Goal: Task Accomplishment & Management: Manage account settings

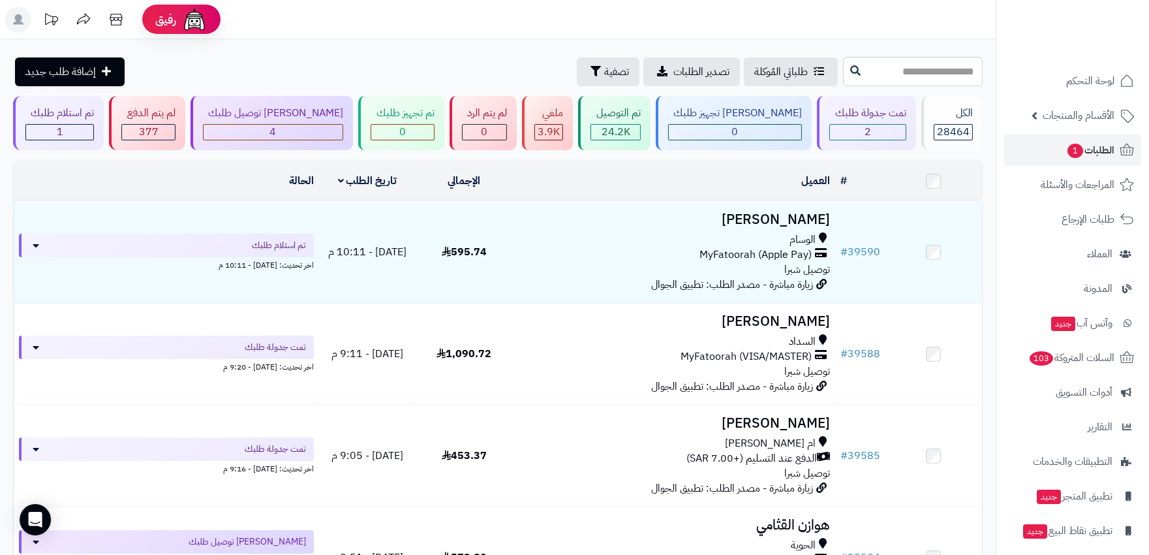
click at [315, 70] on div "طلباتي المُوكلة تصدير الطلبات تصفية إضافة طلب جديد" at bounding box center [426, 71] width 827 height 29
click at [1093, 144] on span "الطلبات 1" at bounding box center [1090, 150] width 48 height 18
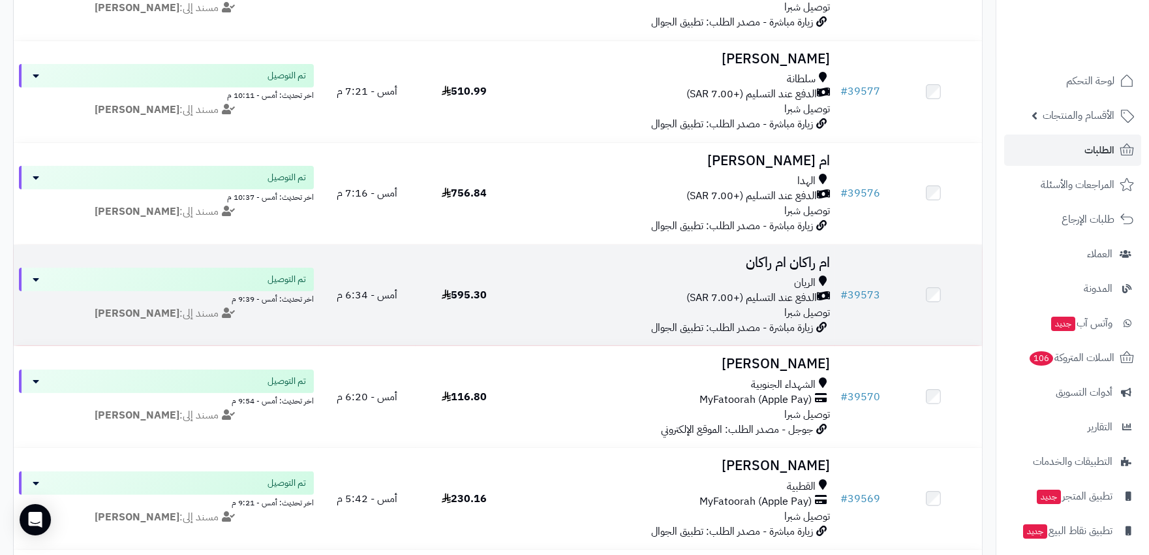
scroll to position [942, 0]
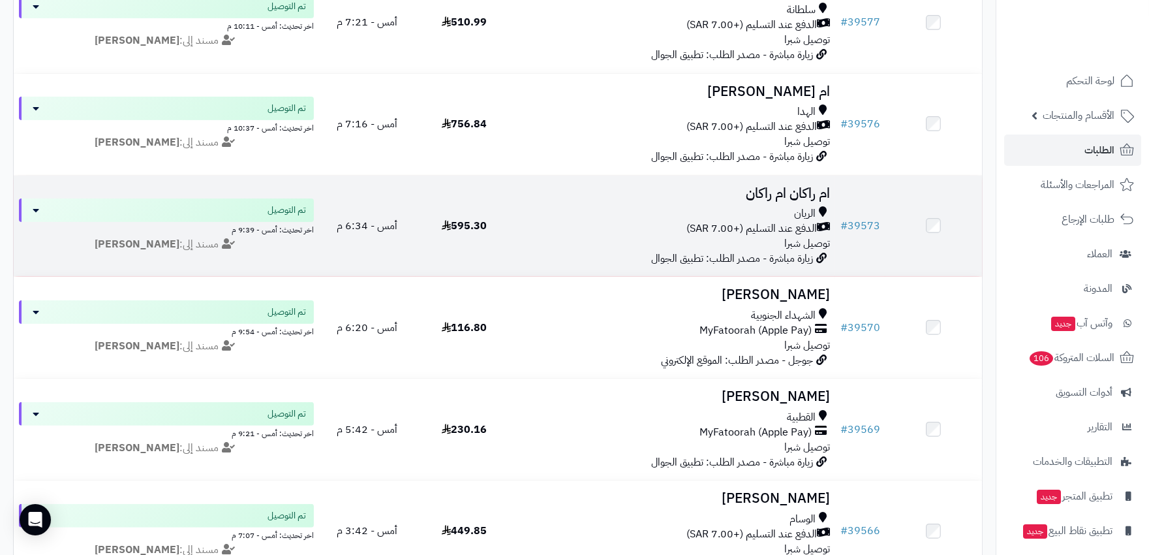
click at [577, 223] on div "الدفع عند التسليم (+7.00 SAR)" at bounding box center [674, 228] width 312 height 15
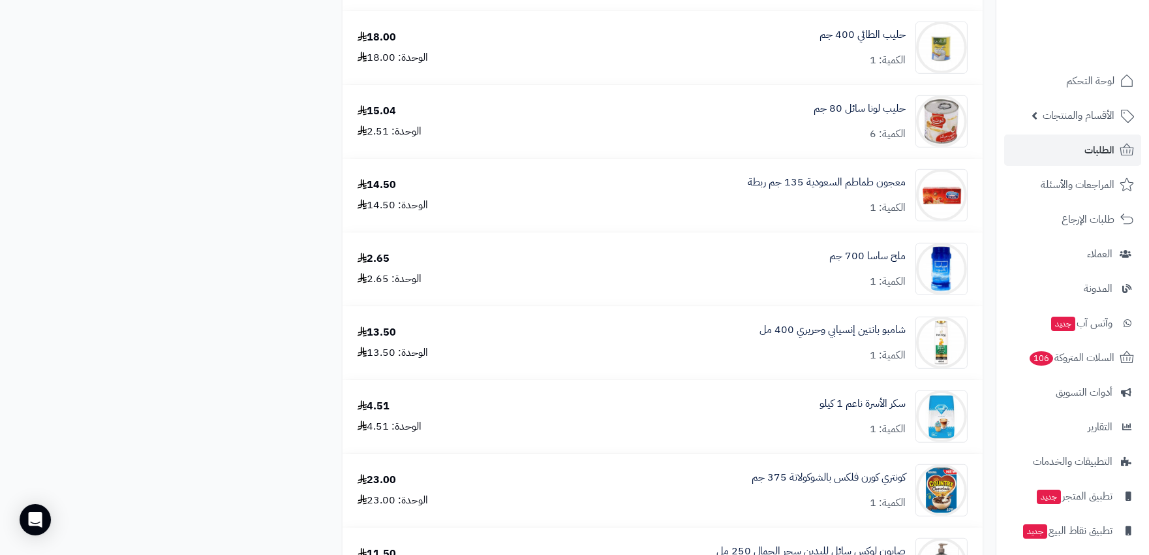
scroll to position [1740, 0]
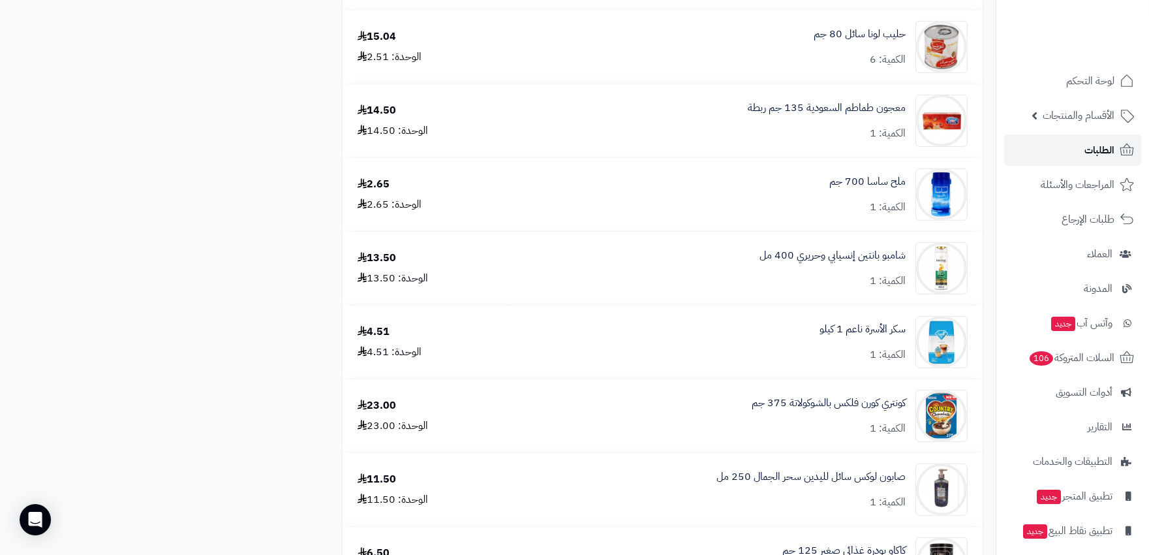
click at [1062, 146] on link "الطلبات" at bounding box center [1072, 149] width 137 height 31
